Goal: Information Seeking & Learning: Check status

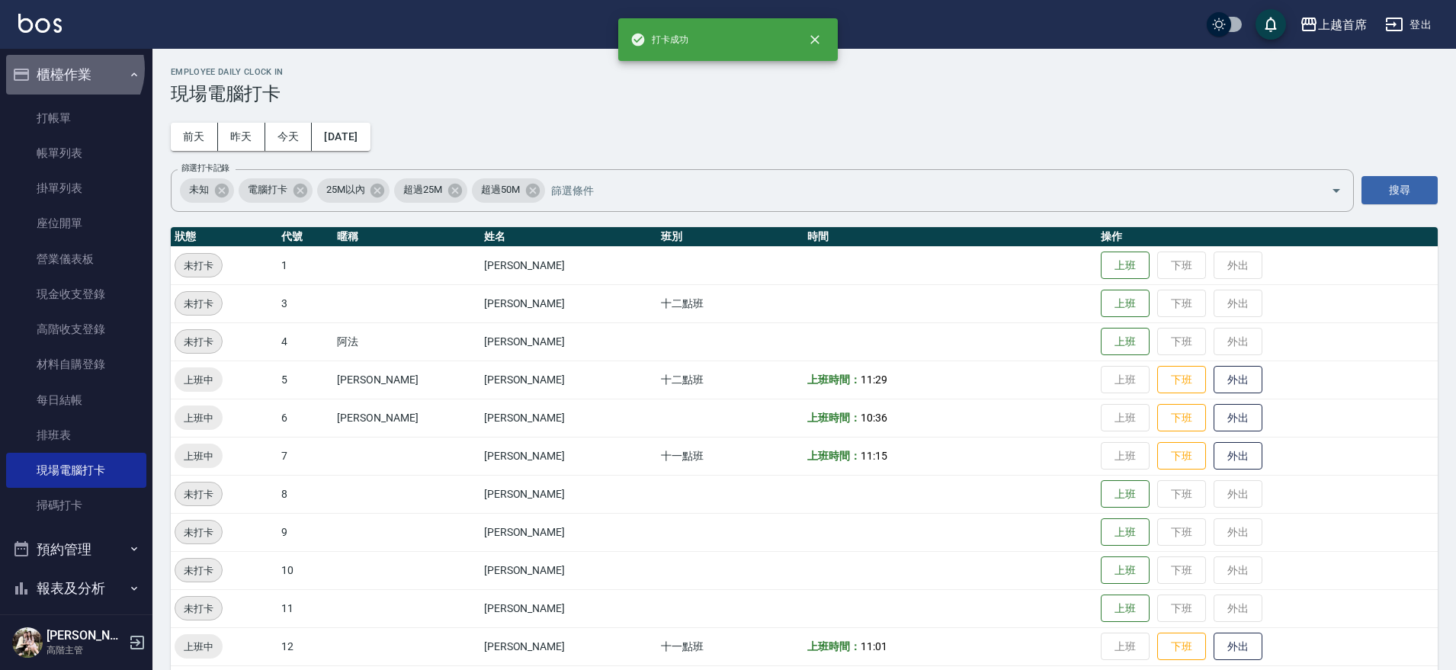
click at [72, 69] on button "櫃檯作業" at bounding box center [76, 75] width 140 height 40
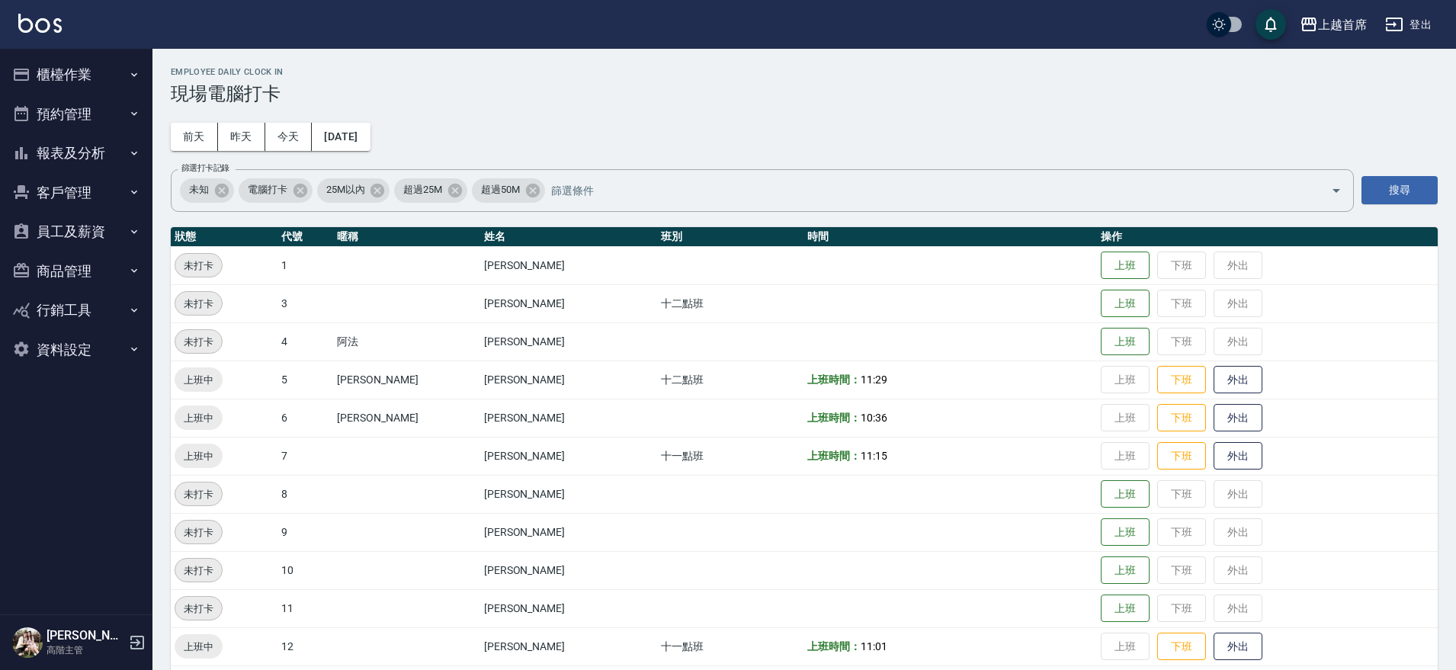
click at [110, 164] on button "報表及分析" at bounding box center [76, 153] width 140 height 40
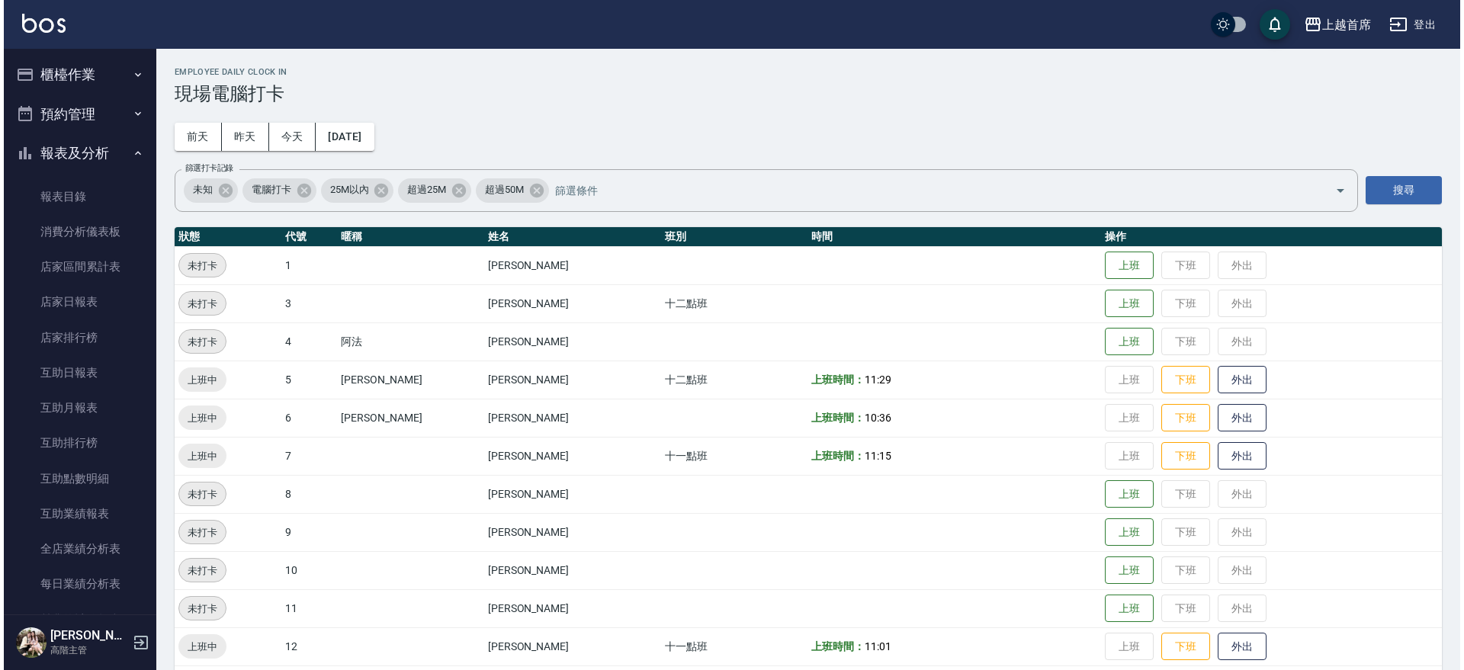
scroll to position [381, 0]
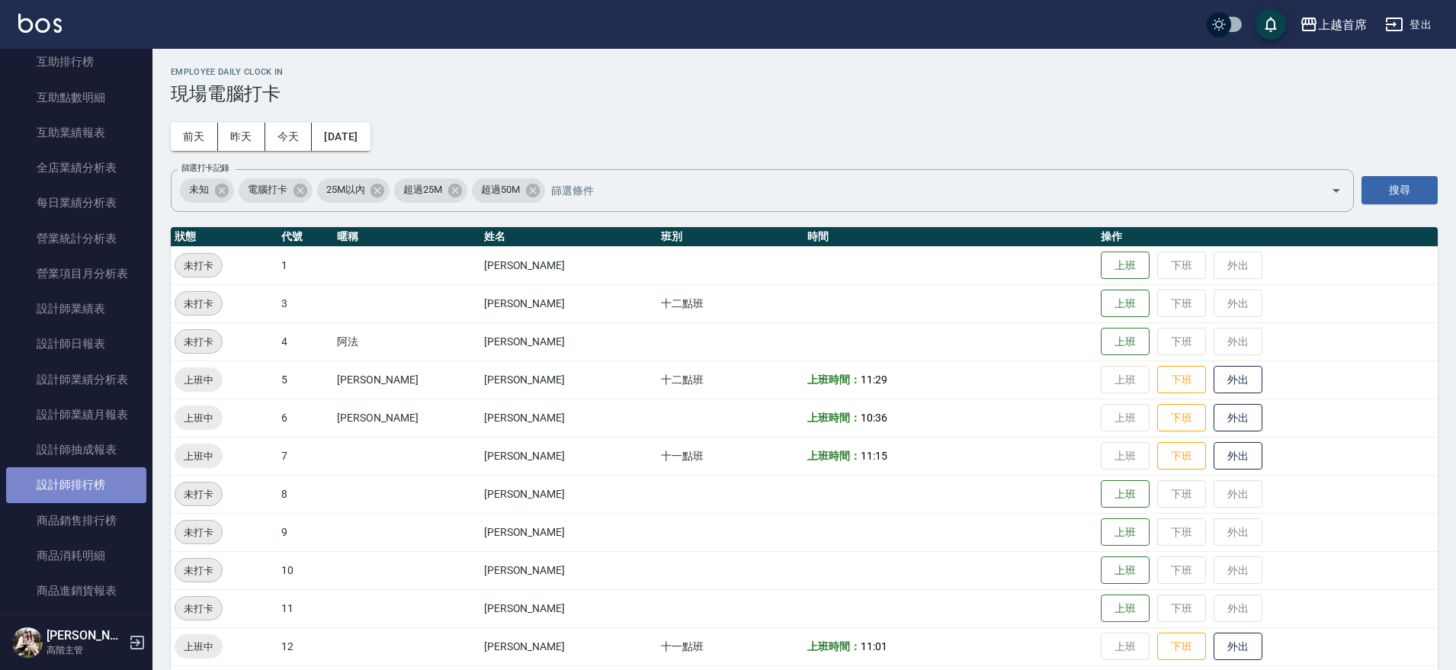
click at [98, 476] on link "設計師排行榜" at bounding box center [76, 484] width 140 height 35
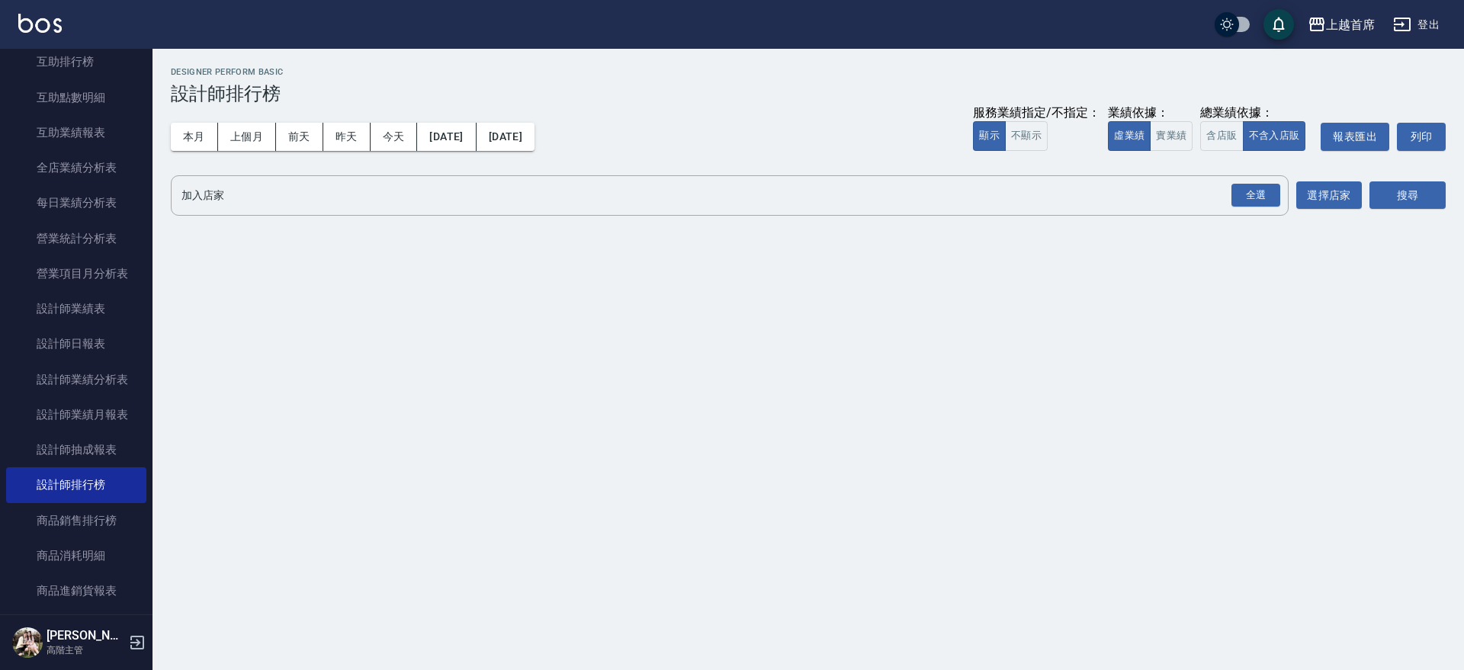
click at [201, 135] on button "本月" at bounding box center [194, 137] width 47 height 28
click at [1150, 132] on button "實業績" at bounding box center [1170, 136] width 43 height 30
click at [1265, 202] on div "全選" at bounding box center [1255, 196] width 49 height 24
click at [1417, 202] on button "搜尋" at bounding box center [1407, 196] width 76 height 28
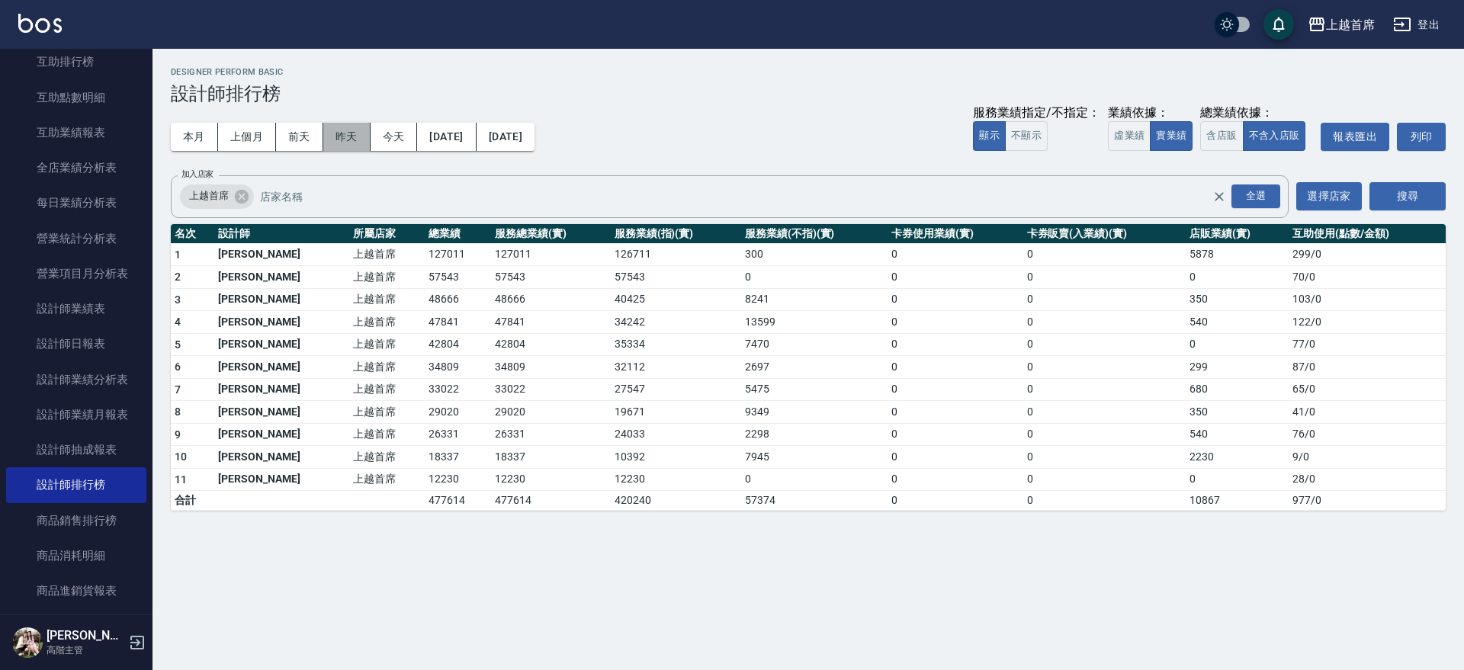
click at [336, 136] on button "昨天" at bounding box center [346, 137] width 47 height 28
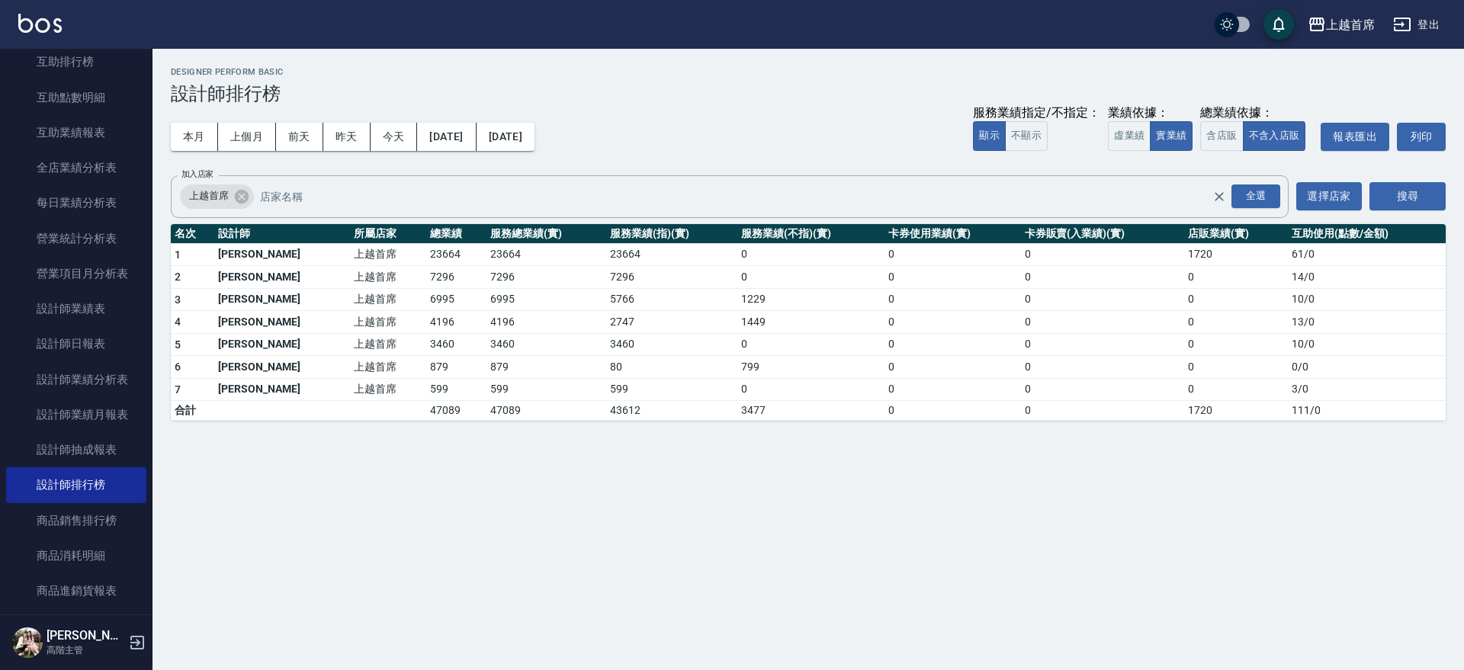
click at [168, 135] on div "上越首席 [DATE] - [DATE] 設計師排行榜 列印時間： [DATE][PHONE_NUMBER]:02 Designer Perform Basi…" at bounding box center [807, 244] width 1311 height 390
click at [200, 135] on button "本月" at bounding box center [194, 137] width 47 height 28
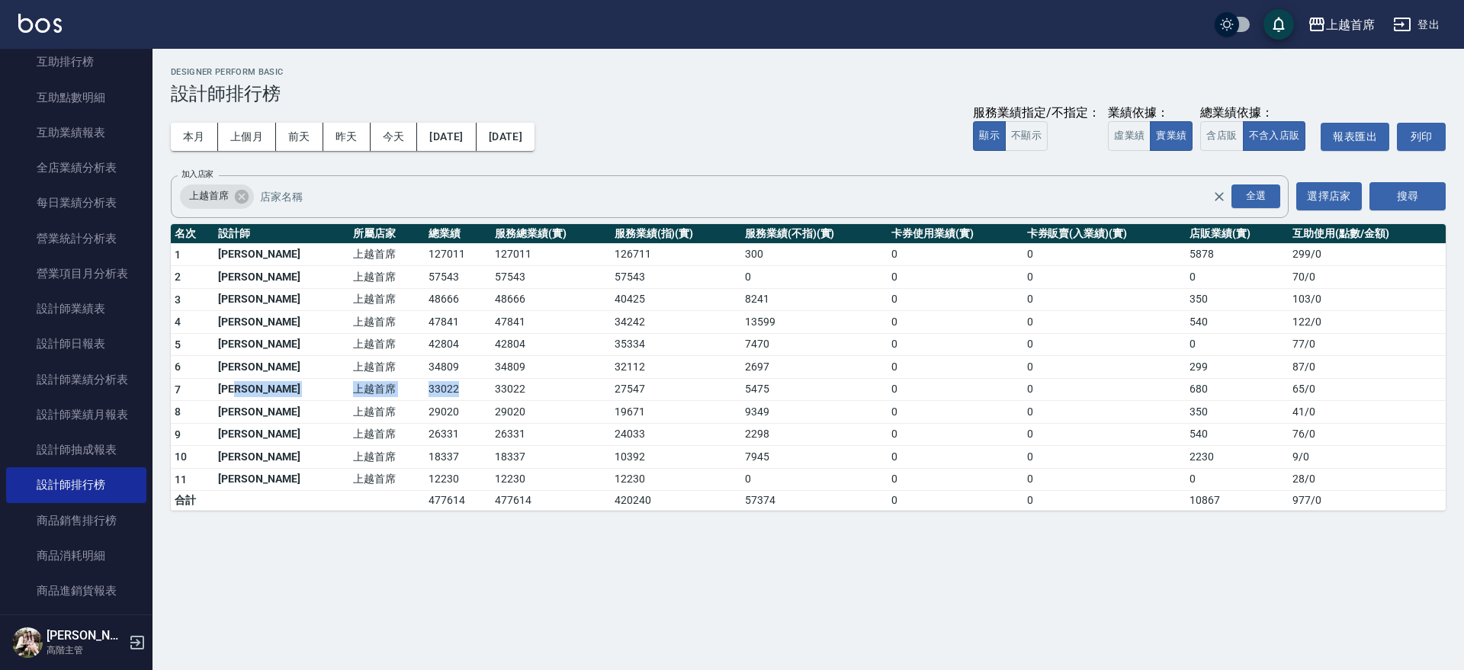
drag, startPoint x: 282, startPoint y: 383, endPoint x: 422, endPoint y: 384, distance: 139.5
click at [422, 384] on tr "7 [PERSON_NAME]首席 33022 33022 27547 5475 0 0 680 65 / 0" at bounding box center [808, 389] width 1274 height 23
click at [425, 384] on td "33022" at bounding box center [458, 389] width 66 height 23
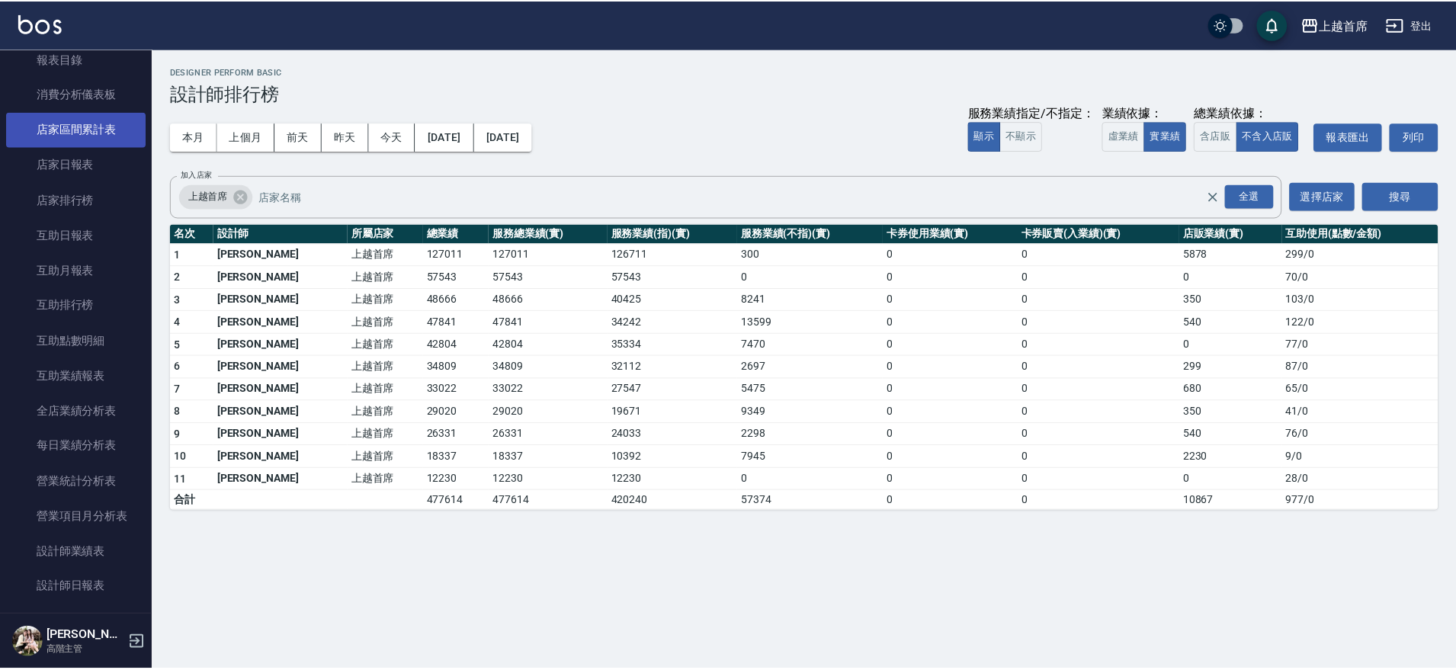
scroll to position [286, 0]
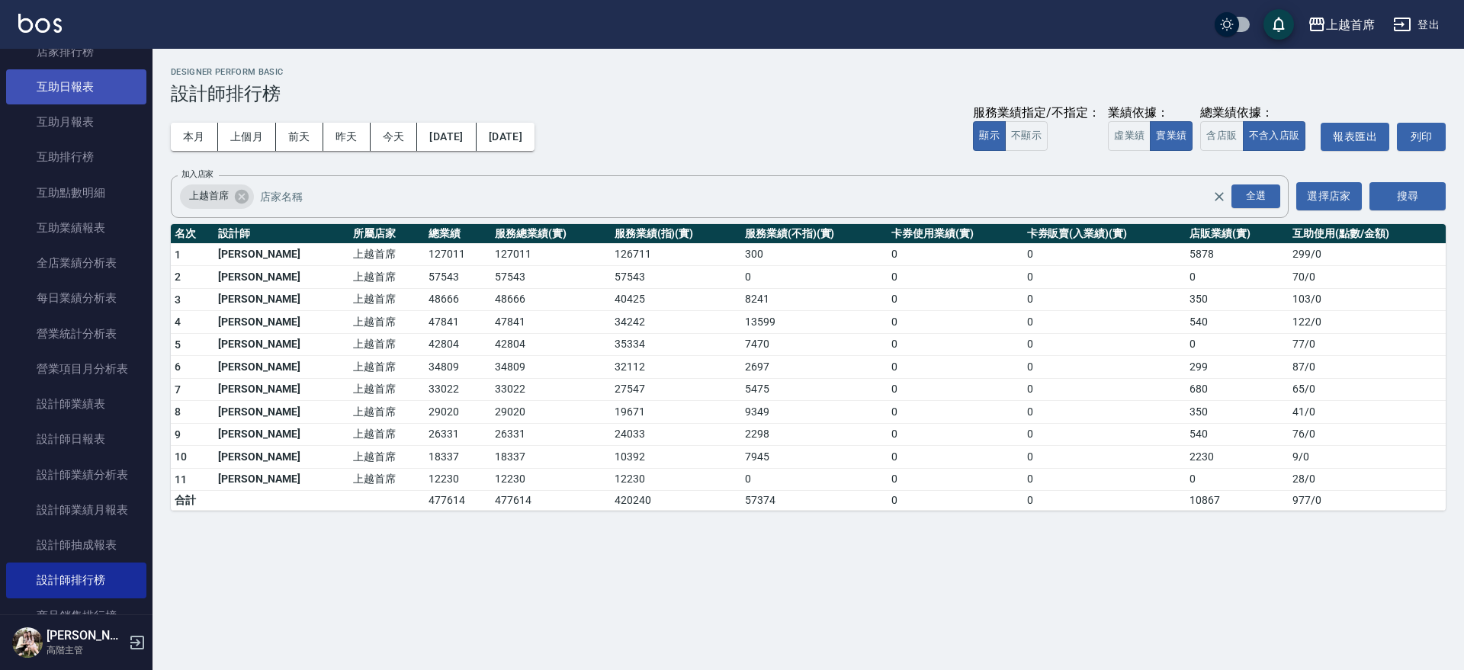
click at [63, 85] on link "互助日報表" at bounding box center [76, 86] width 140 height 35
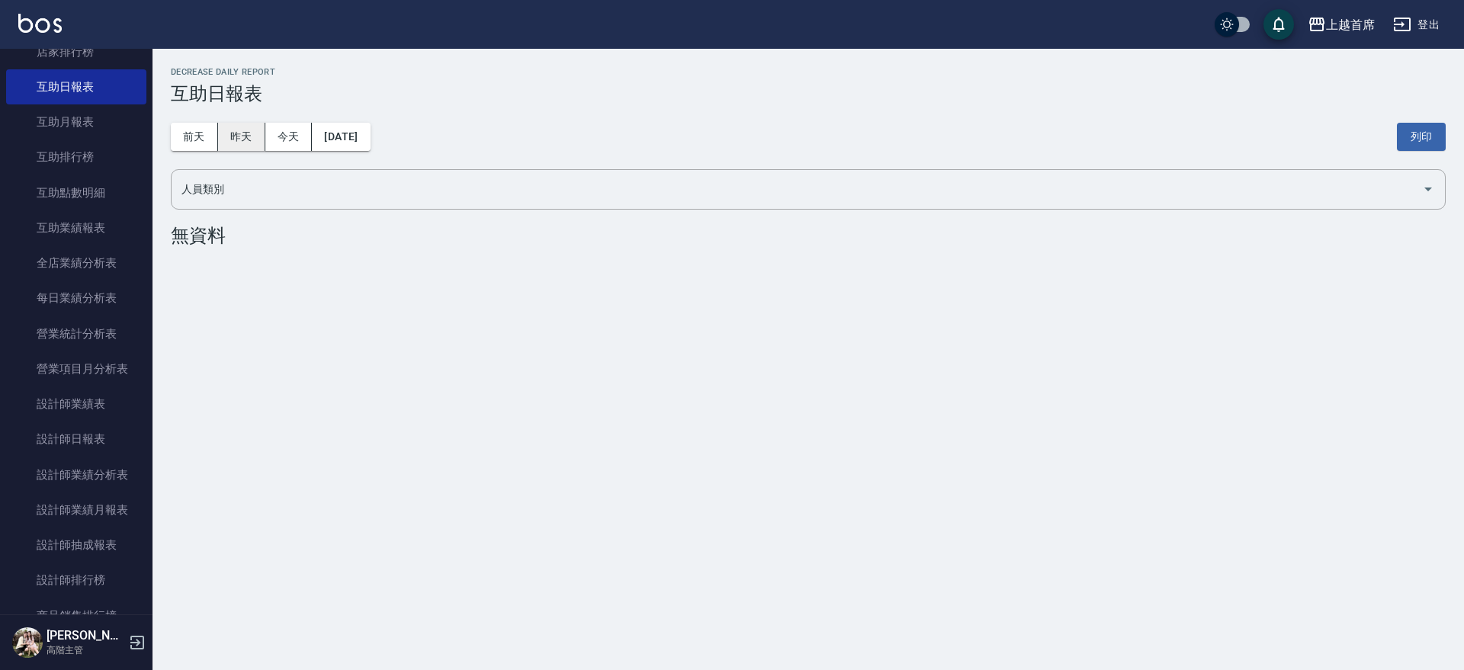
click at [252, 140] on button "昨天" at bounding box center [241, 137] width 47 height 28
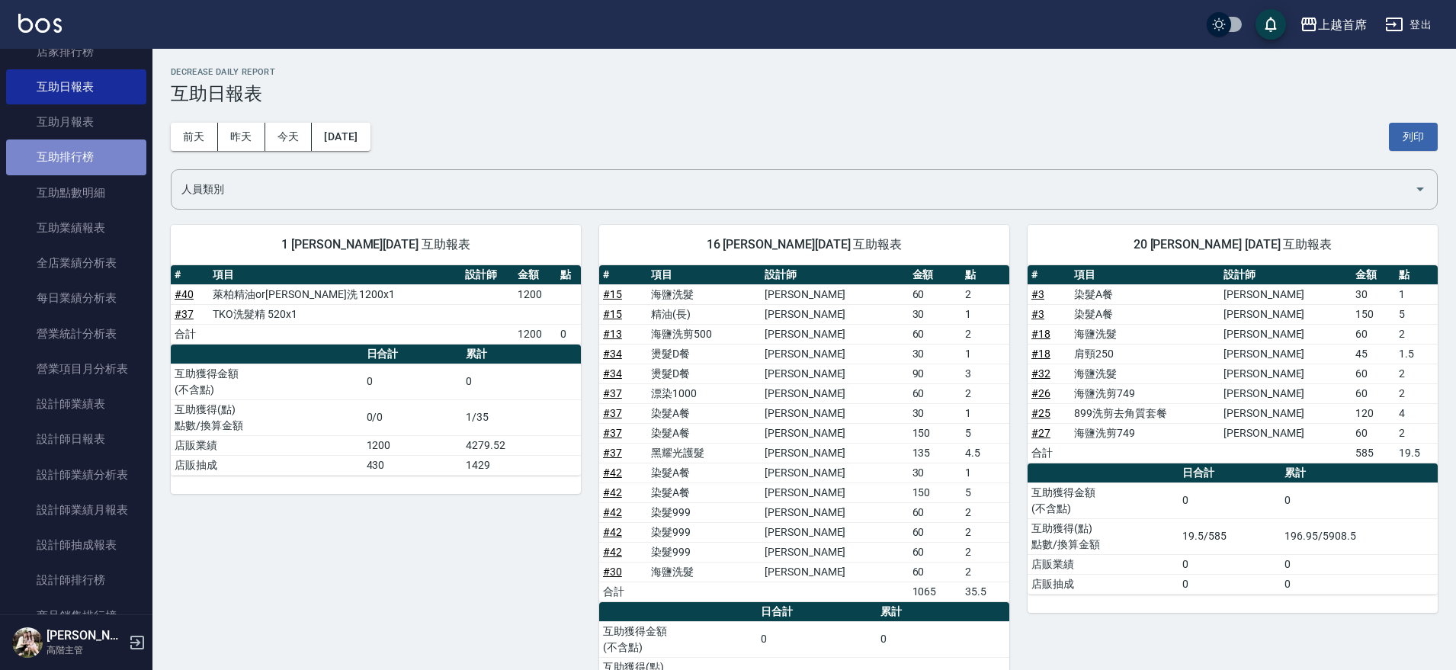
click at [79, 148] on link "互助排行榜" at bounding box center [76, 156] width 140 height 35
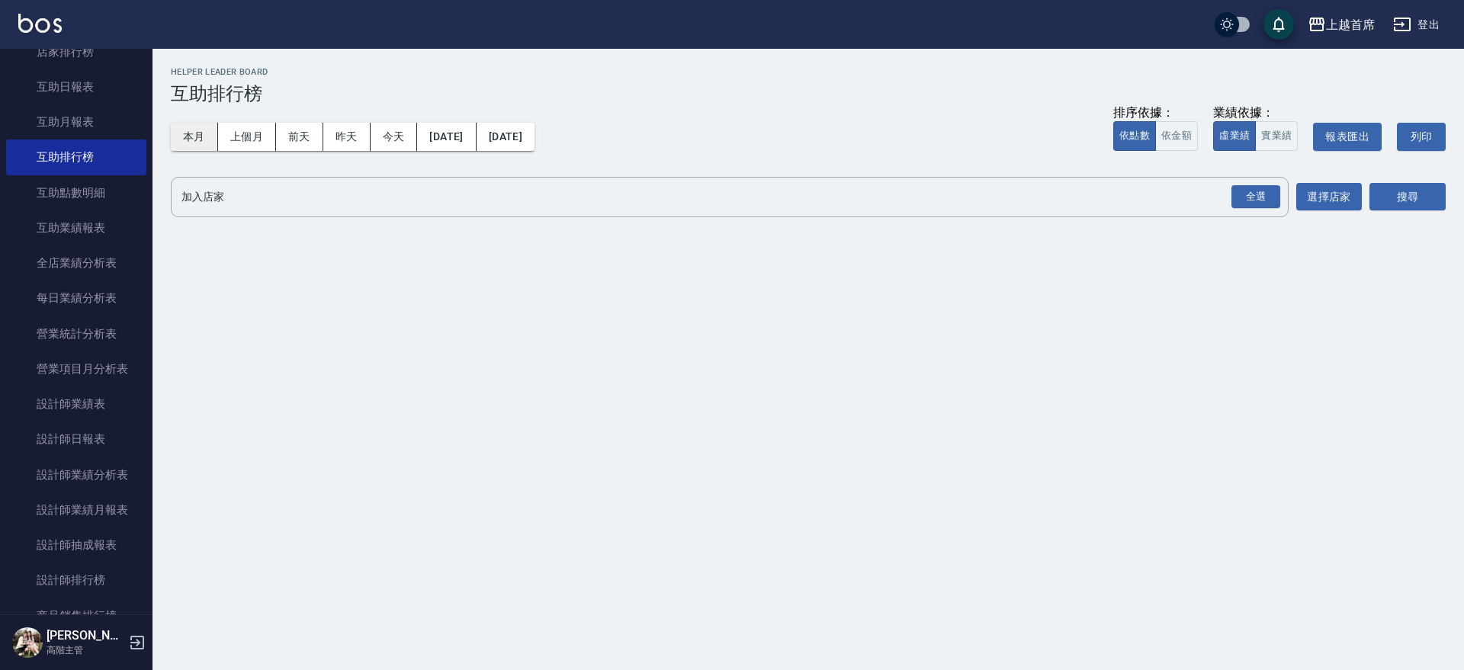
click at [189, 143] on button "本月" at bounding box center [194, 137] width 47 height 28
click at [1250, 191] on div "全選" at bounding box center [1255, 197] width 49 height 24
click at [1346, 200] on button "選擇店家" at bounding box center [1329, 198] width 66 height 28
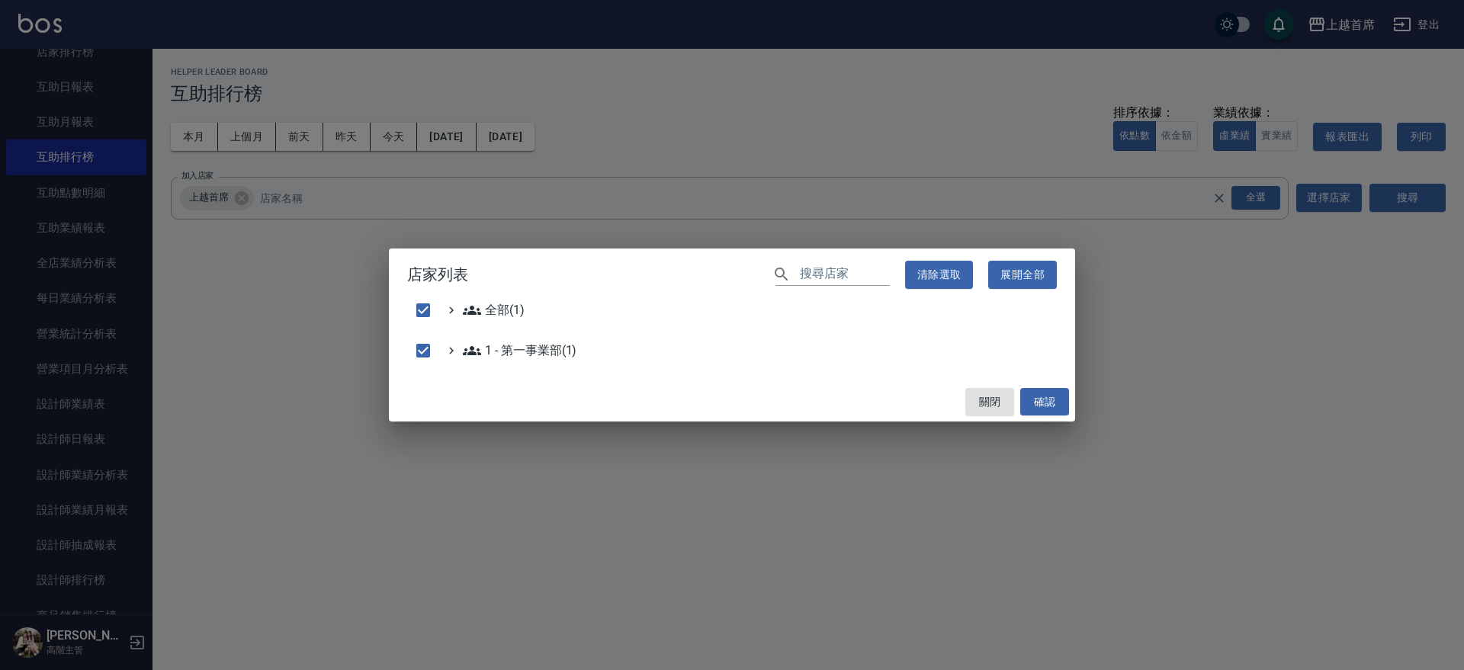
click at [1393, 194] on div "店家列表 ​ 清除選取 展開全部 全部(1) 1 - 第一事業部(1) 關閉 確認" at bounding box center [732, 335] width 1464 height 670
checkbox input "false"
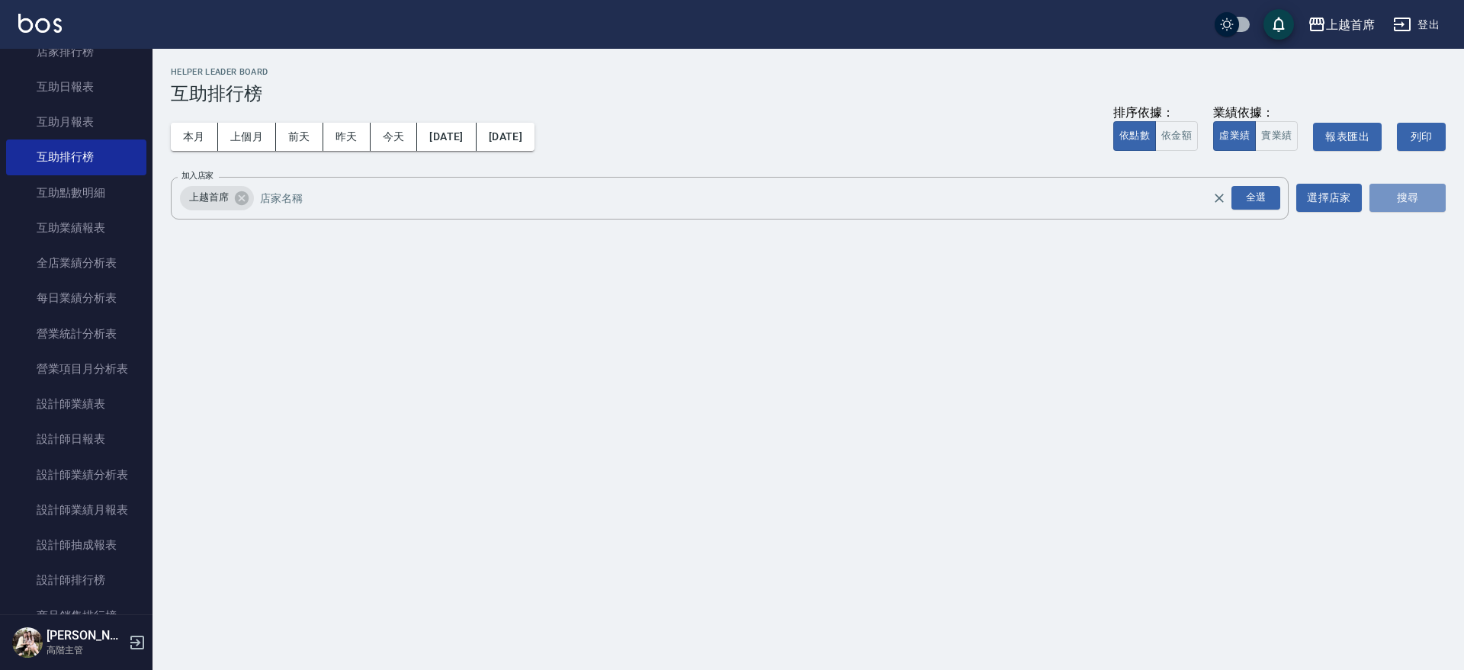
click at [1393, 194] on button "搜尋" at bounding box center [1407, 198] width 76 height 28
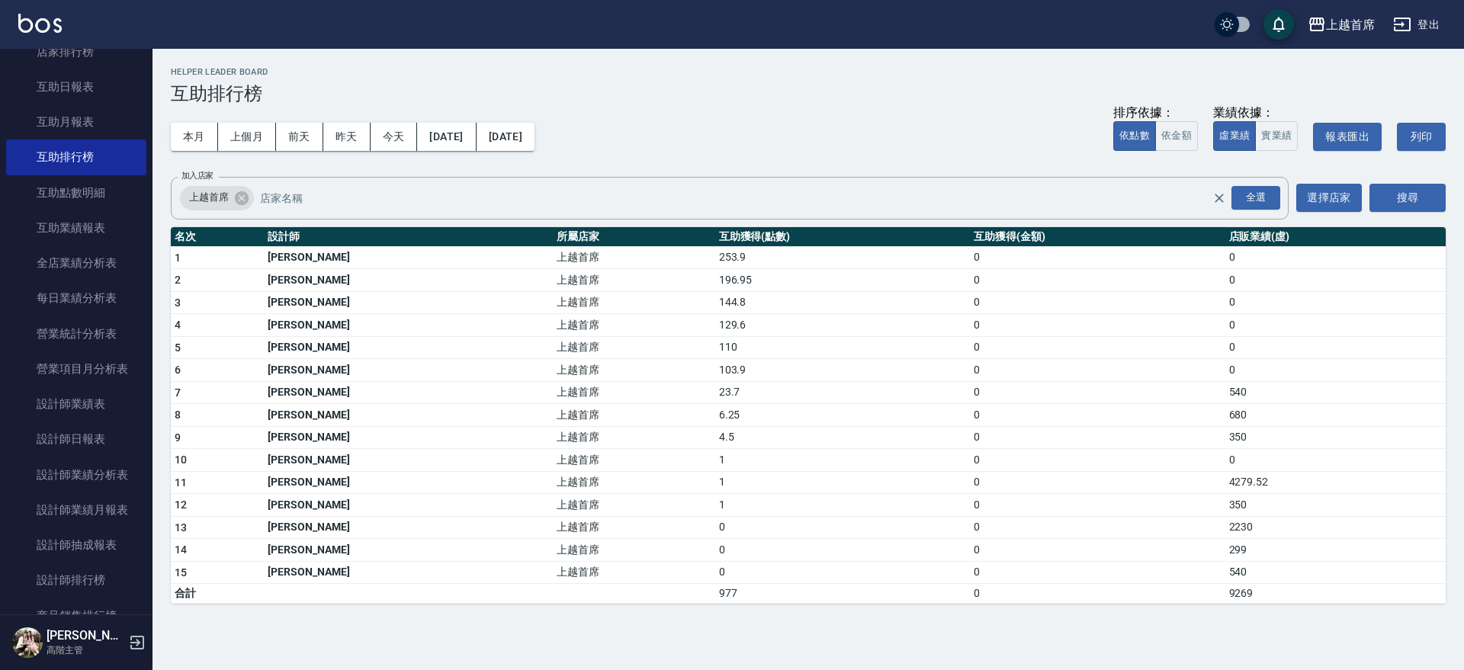
click at [56, 17] on img at bounding box center [39, 23] width 43 height 19
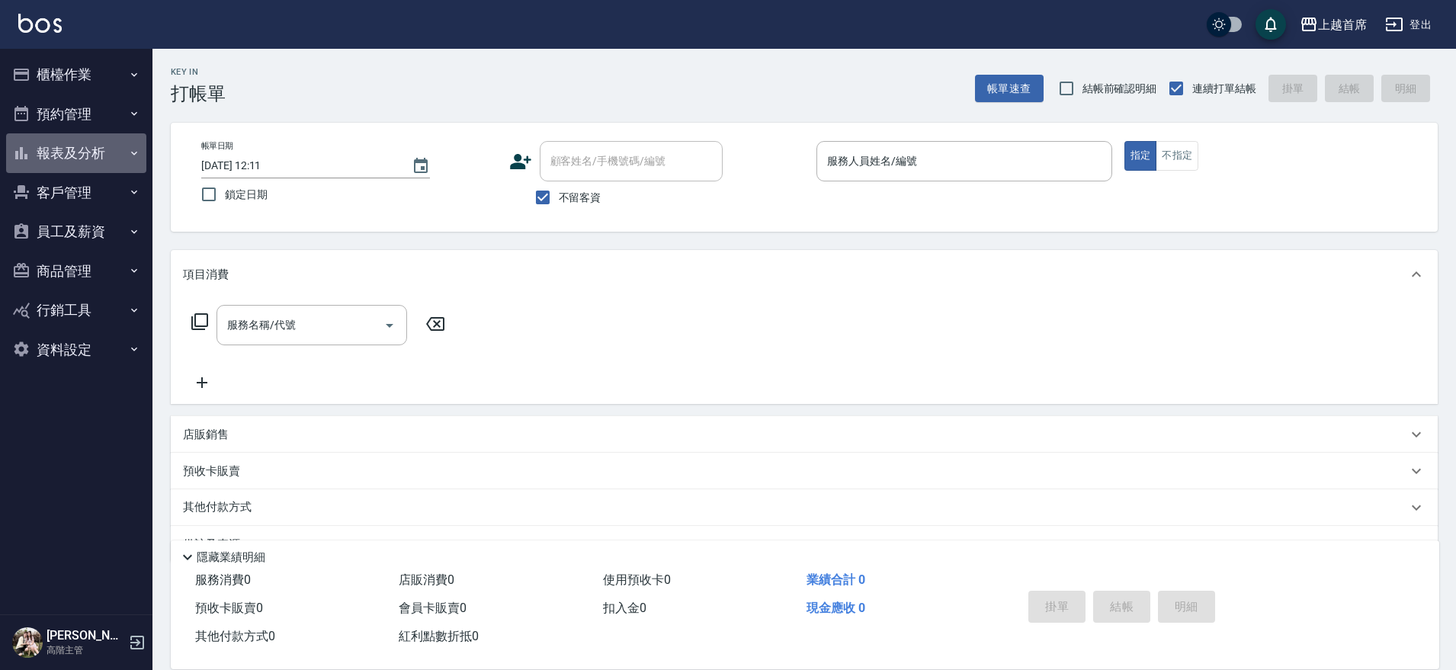
click at [140, 149] on button "報表及分析" at bounding box center [76, 153] width 140 height 40
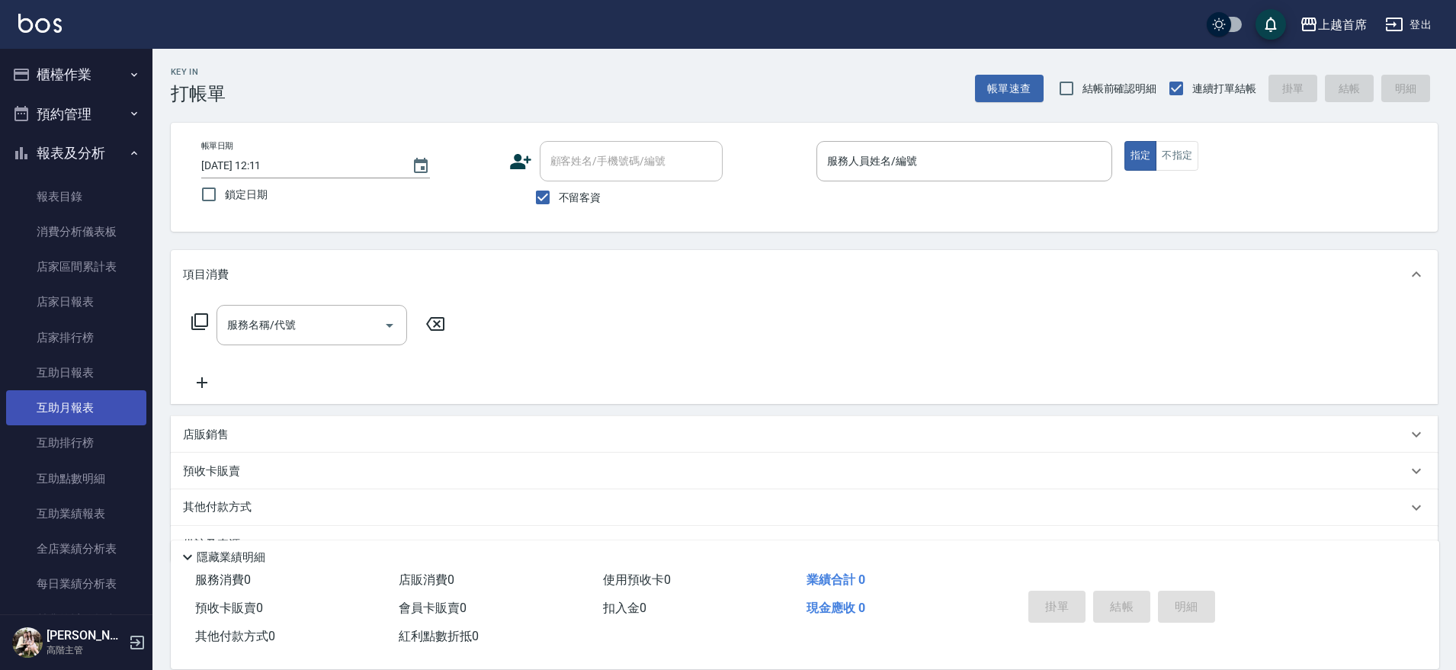
click at [92, 414] on link "互助月報表" at bounding box center [76, 407] width 140 height 35
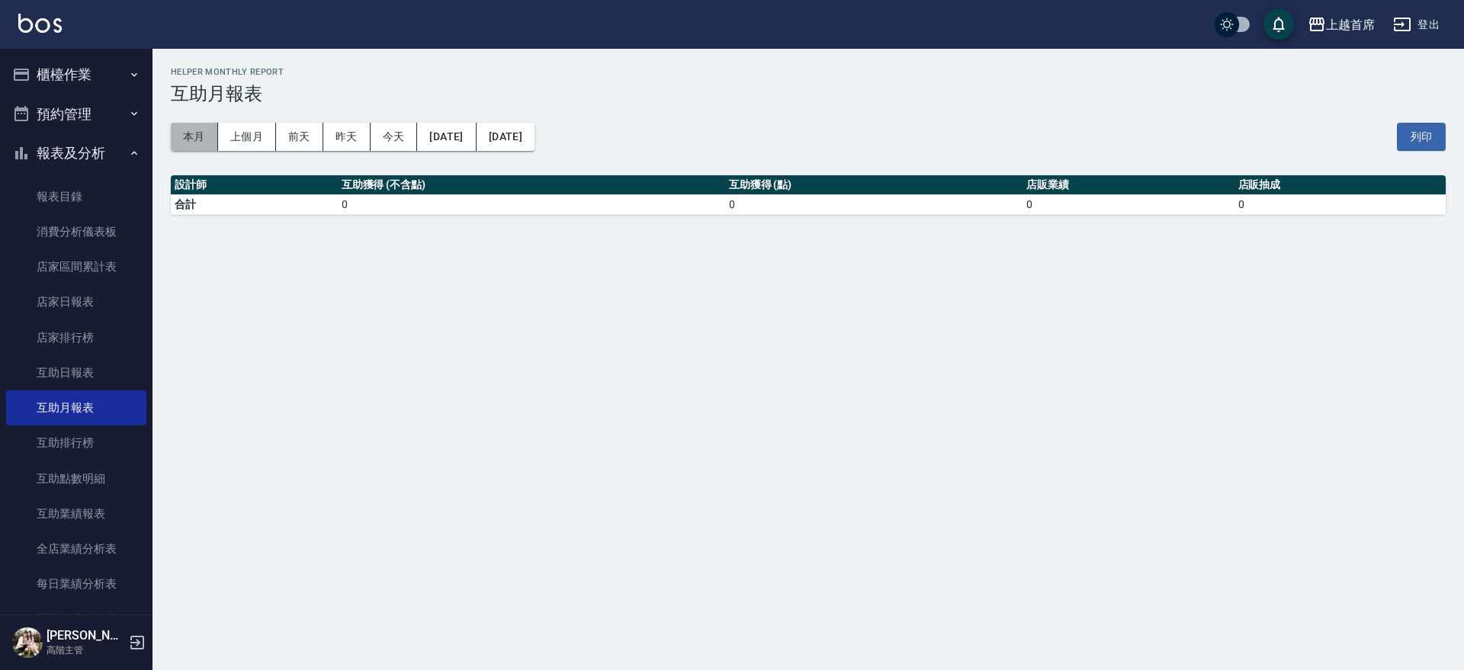
click at [183, 127] on button "本月" at bounding box center [194, 137] width 47 height 28
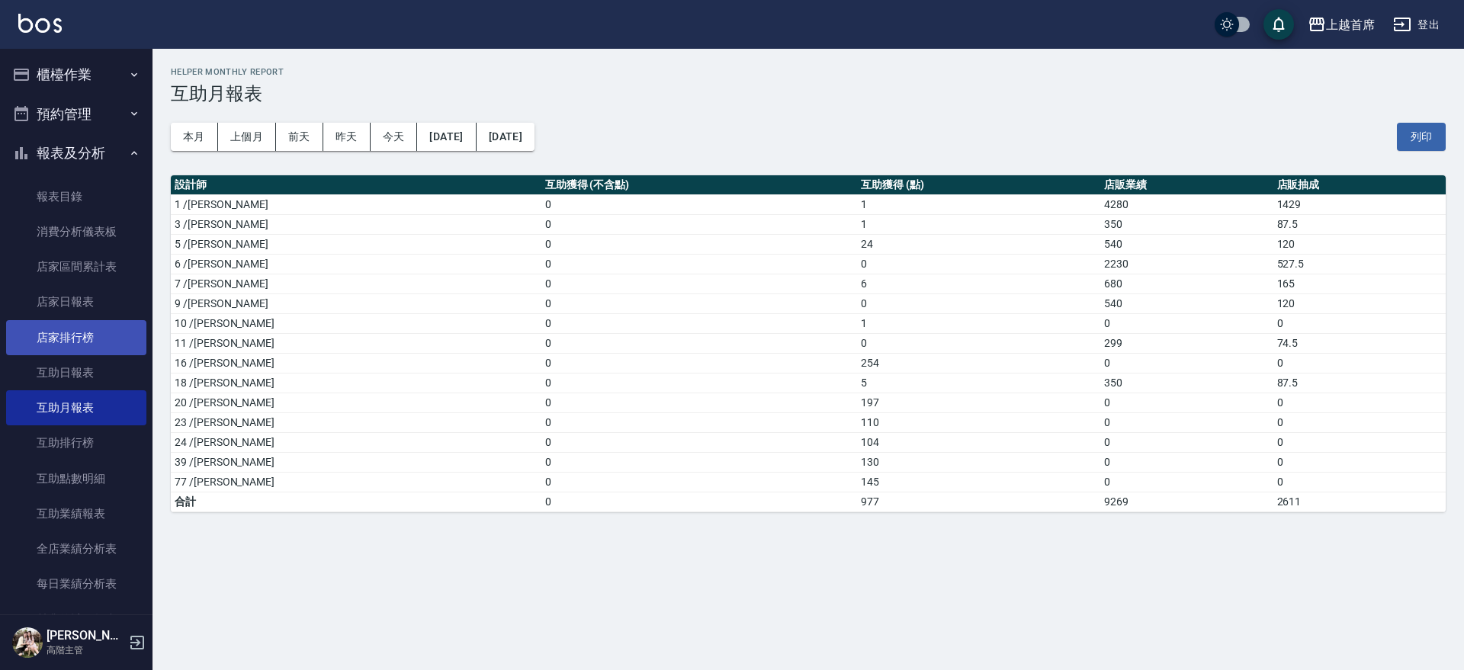
click at [77, 346] on link "店家排行榜" at bounding box center [76, 337] width 140 height 35
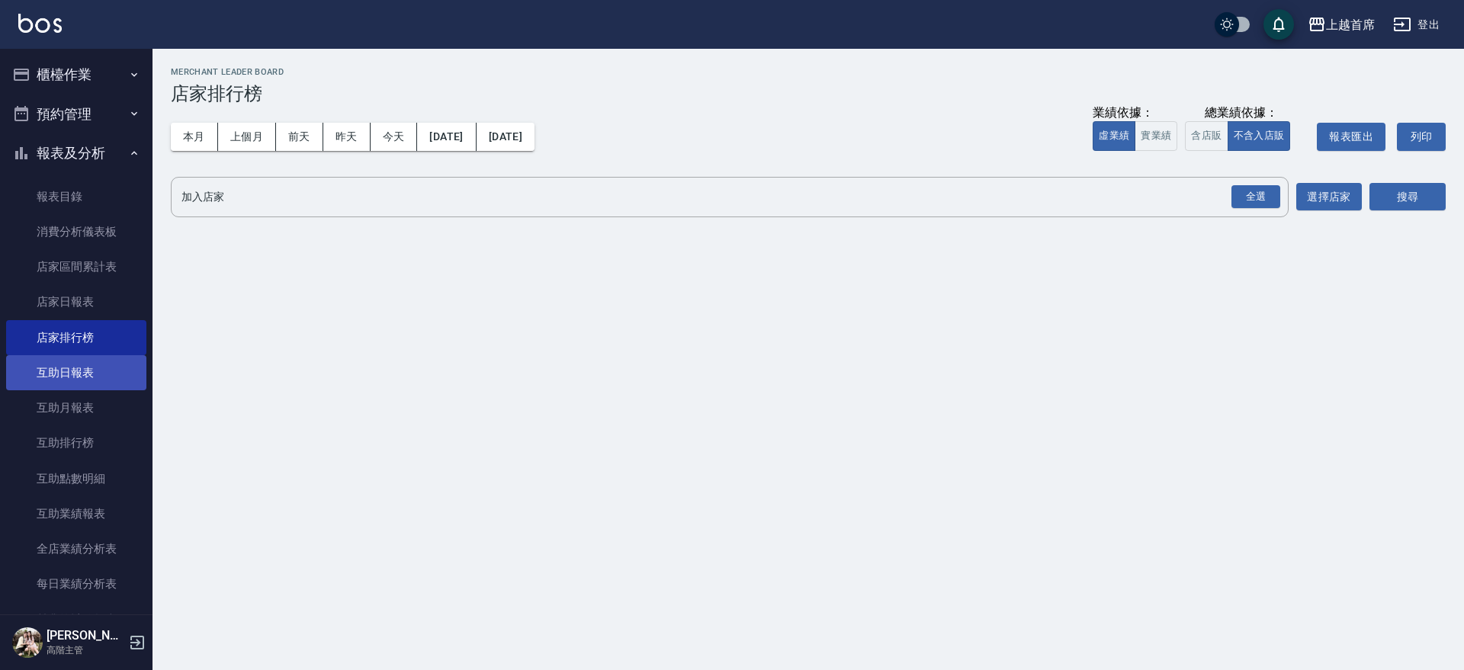
click at [75, 361] on link "互助日報表" at bounding box center [76, 372] width 140 height 35
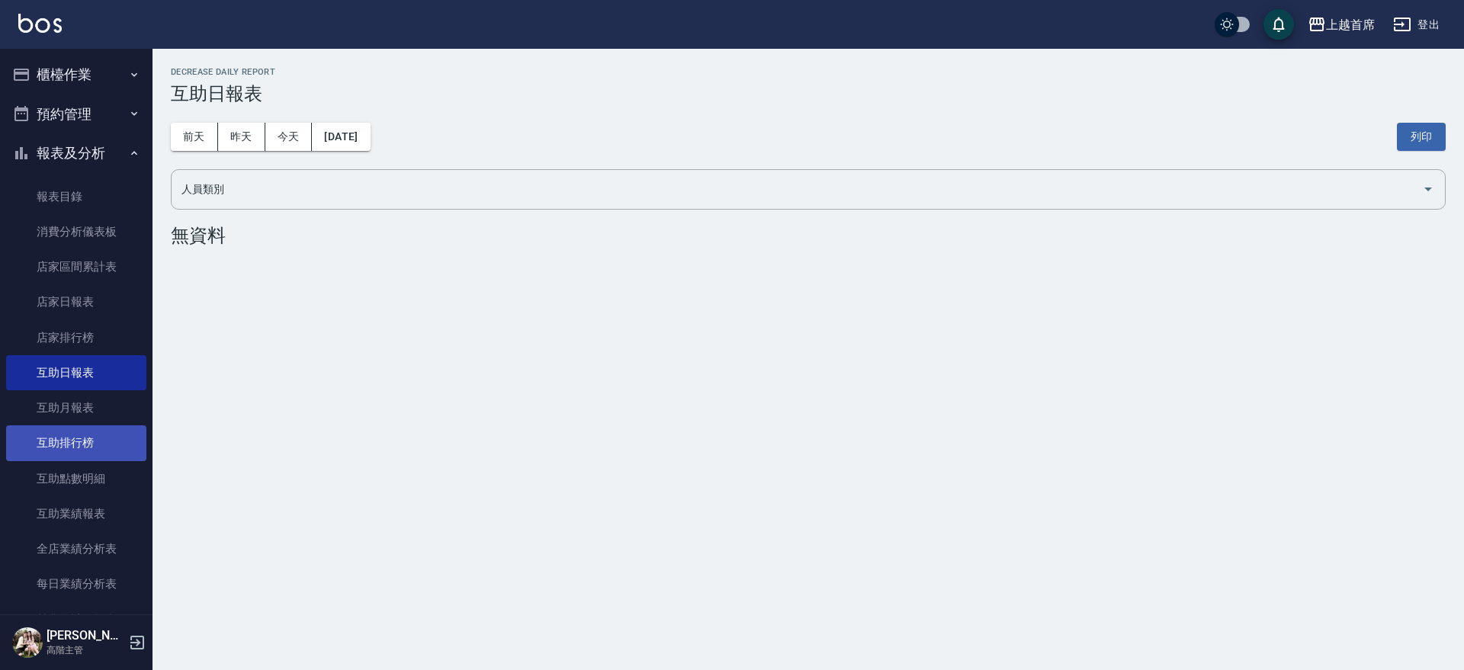
click at [61, 444] on link "互助排行榜" at bounding box center [76, 442] width 140 height 35
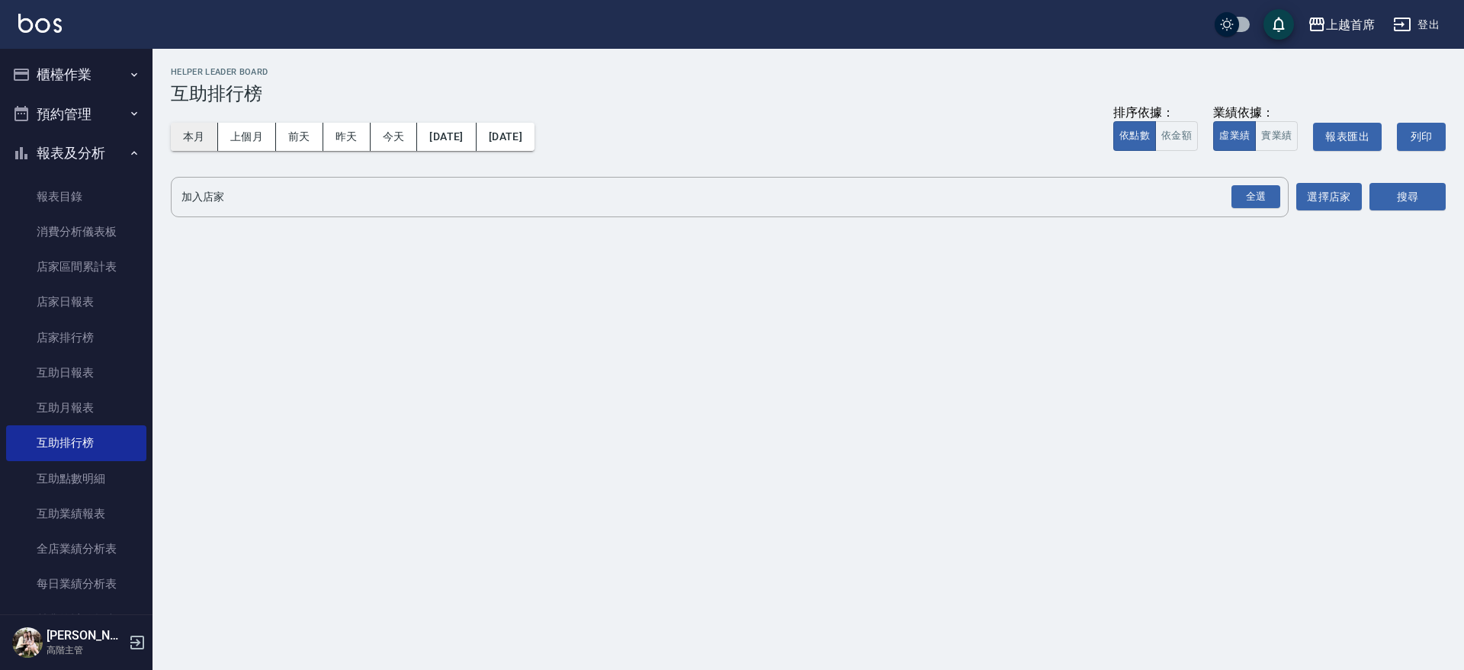
click at [193, 135] on button "本月" at bounding box center [194, 137] width 47 height 28
drag, startPoint x: 66, startPoint y: 303, endPoint x: 79, endPoint y: 296, distance: 15.3
click at [68, 301] on link "店家日報表" at bounding box center [76, 301] width 140 height 35
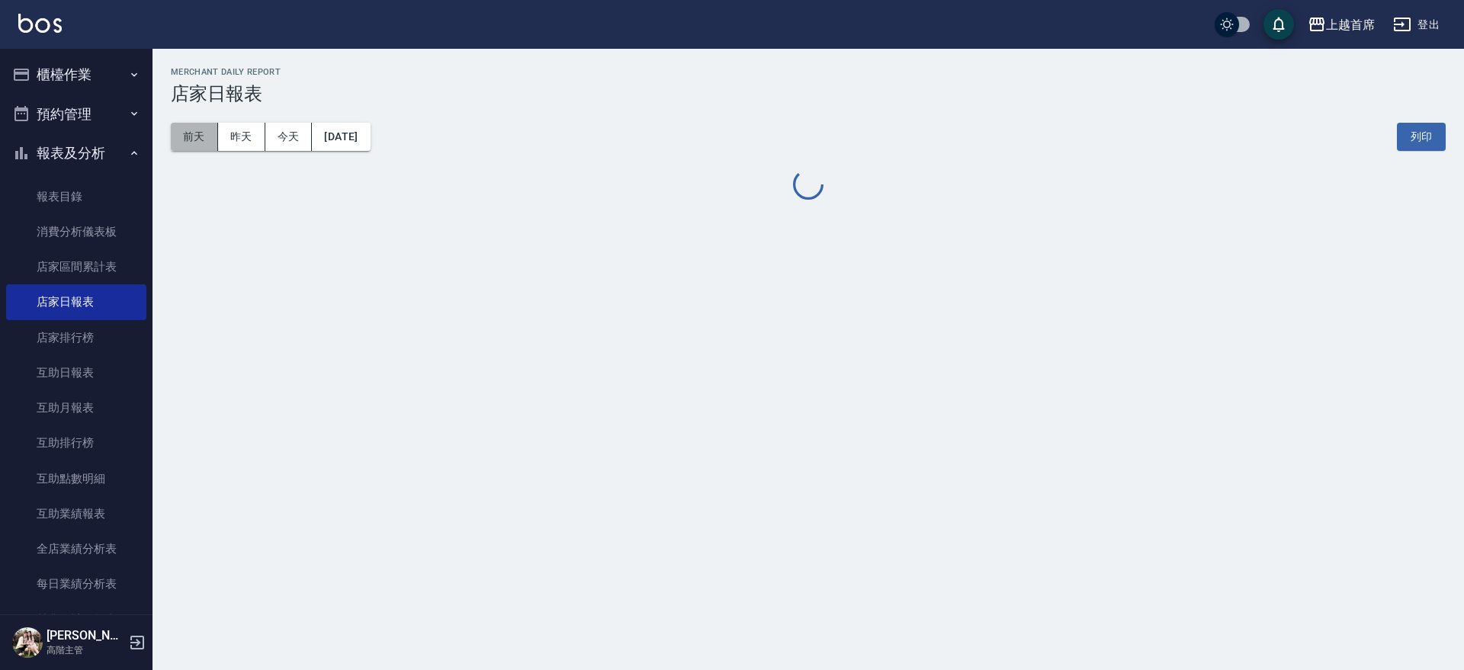
click at [184, 137] on button "前天" at bounding box center [194, 137] width 47 height 28
click at [250, 136] on button "昨天" at bounding box center [241, 137] width 47 height 28
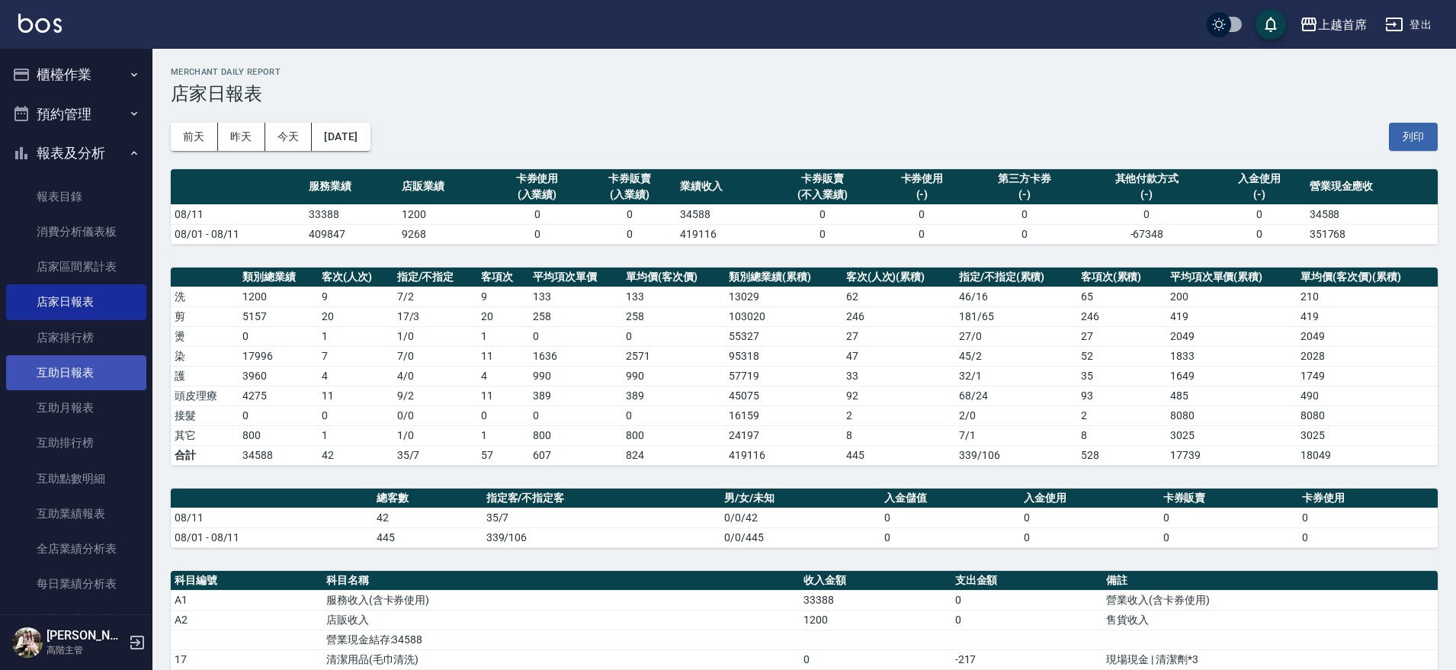
click at [113, 376] on link "互助日報表" at bounding box center [76, 372] width 140 height 35
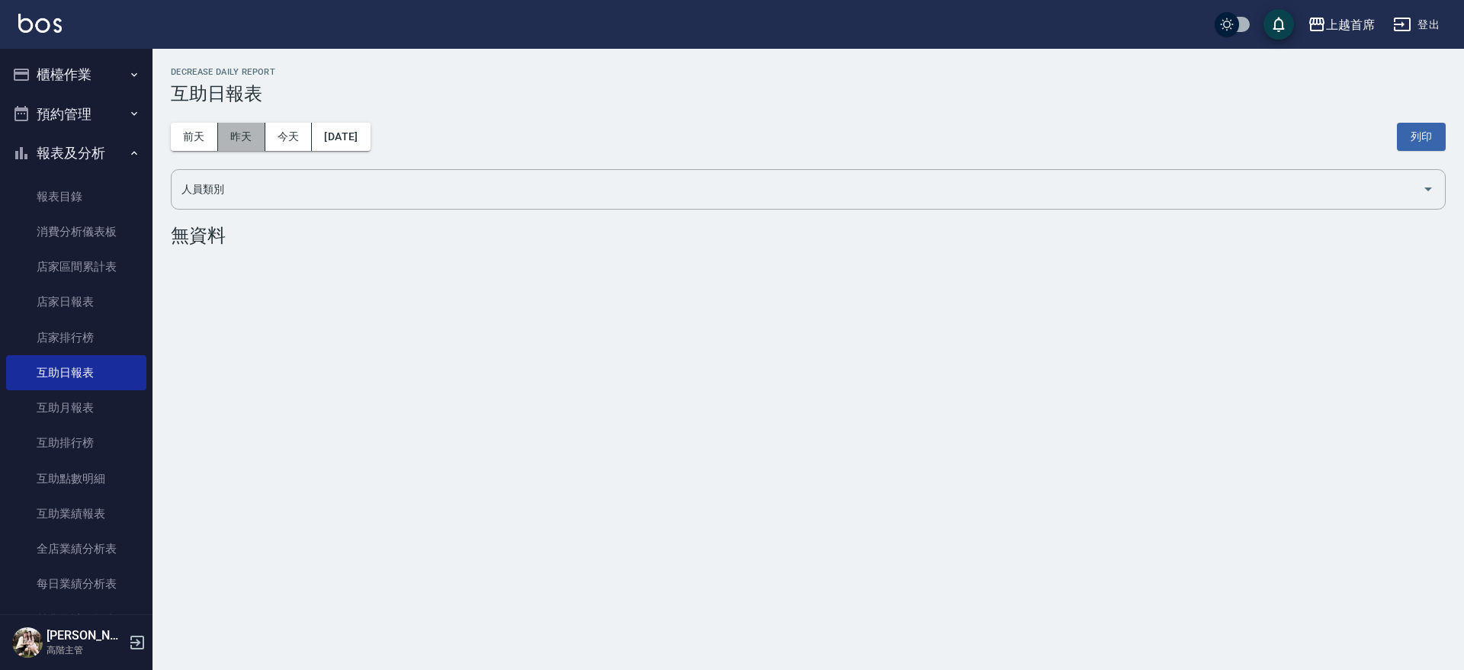
click at [244, 145] on button "昨天" at bounding box center [241, 137] width 47 height 28
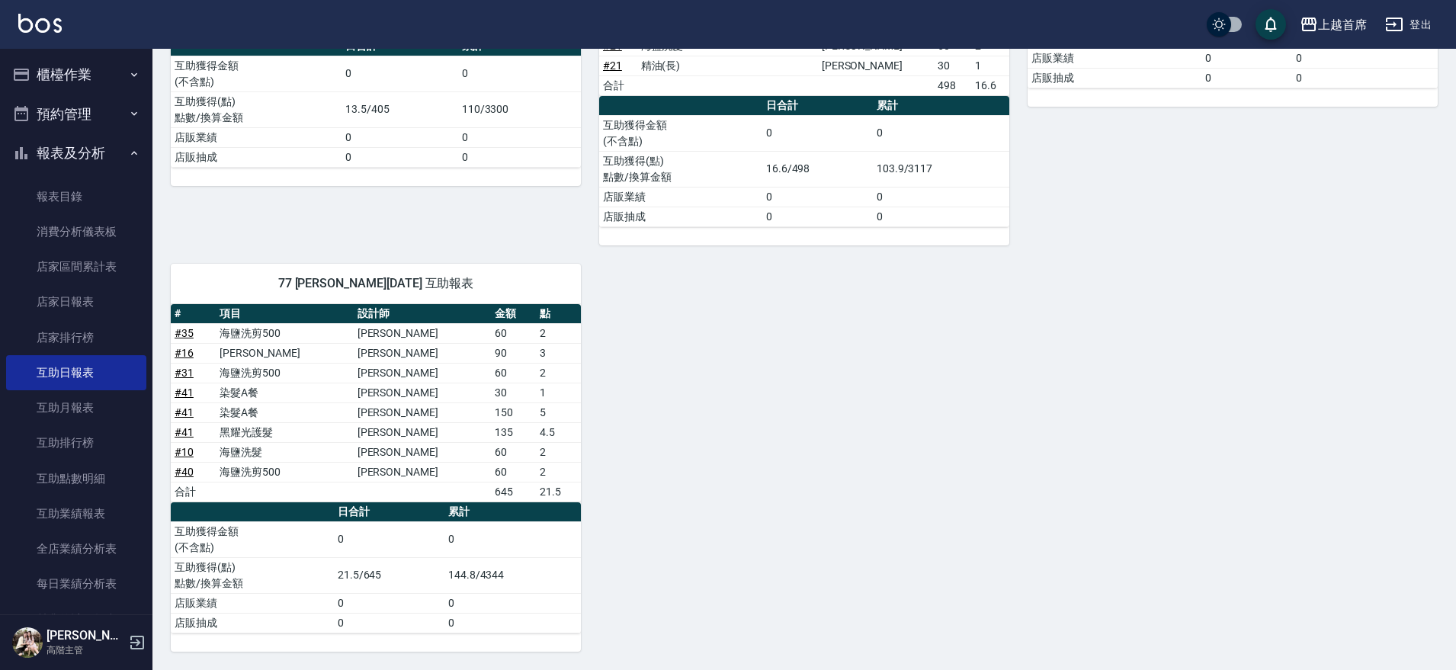
scroll to position [531, 0]
